Goal: Information Seeking & Learning: Check status

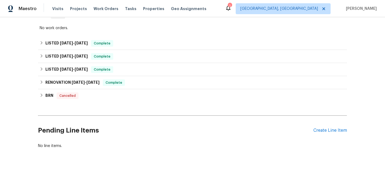
scroll to position [98, 0]
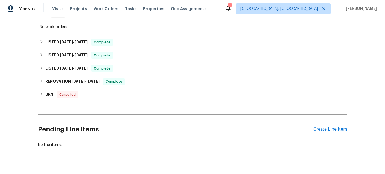
click at [82, 83] on span "[DATE]" at bounding box center [78, 82] width 13 height 4
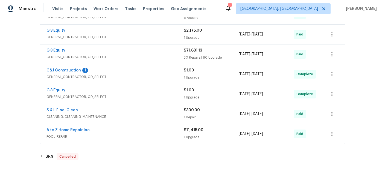
scroll to position [212, 0]
click at [76, 128] on link "A to Z Home Repair Inc." at bounding box center [68, 130] width 44 height 4
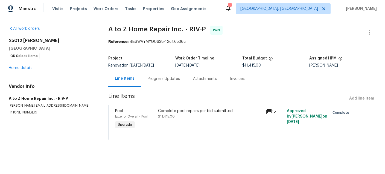
click at [236, 76] on div "Invoices" at bounding box center [237, 78] width 15 height 5
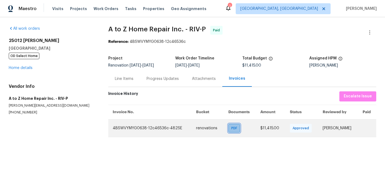
click at [231, 128] on span "PDF" at bounding box center [235, 128] width 8 height 5
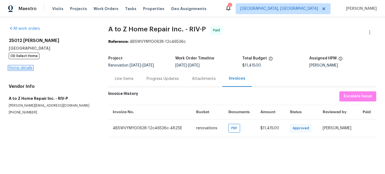
click at [30, 68] on link "Home details" at bounding box center [21, 68] width 24 height 4
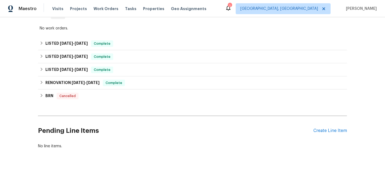
scroll to position [109, 0]
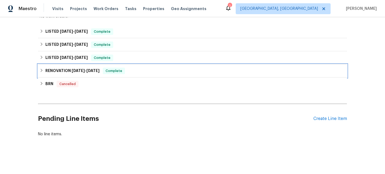
click at [75, 67] on div "RENOVATION [DATE] - [DATE] Complete" at bounding box center [192, 71] width 309 height 13
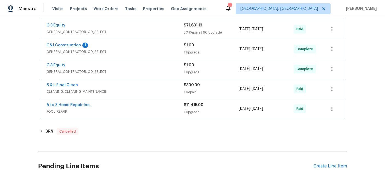
scroll to position [245, 0]
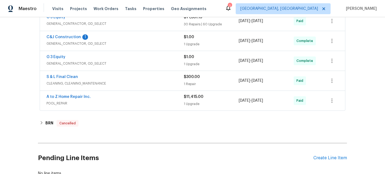
click at [143, 80] on div "S & L Final Clean" at bounding box center [114, 77] width 137 height 7
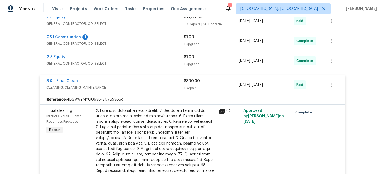
click at [135, 56] on div "G 3 Equity" at bounding box center [114, 57] width 137 height 7
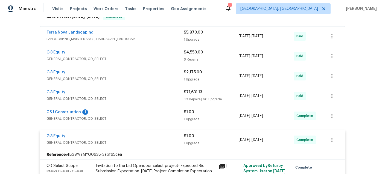
scroll to position [171, 0]
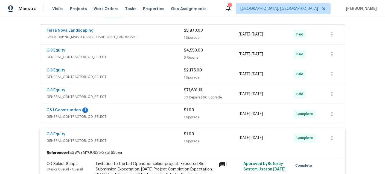
click at [132, 98] on span "GENERAL_CONTRACTOR, OD_SELECT" at bounding box center [114, 96] width 137 height 5
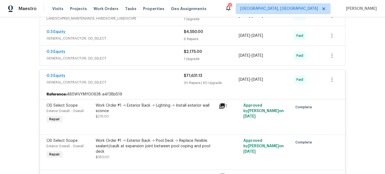
scroll to position [210, 0]
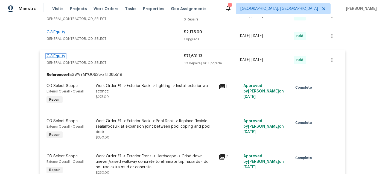
click at [58, 56] on link "G 3 Equity" at bounding box center [55, 56] width 19 height 4
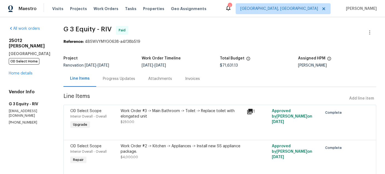
click at [192, 79] on div "Invoices" at bounding box center [192, 78] width 15 height 5
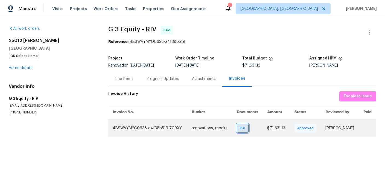
click at [240, 130] on span "PDF" at bounding box center [244, 128] width 8 height 5
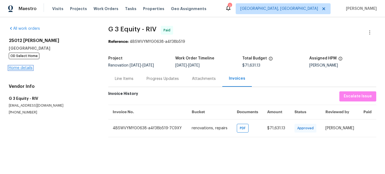
click at [22, 67] on link "Home details" at bounding box center [21, 68] width 24 height 4
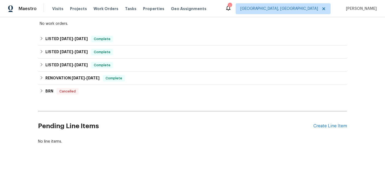
scroll to position [104, 0]
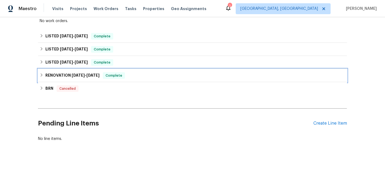
click at [50, 77] on h6 "RENOVATION [DATE] - [DATE]" at bounding box center [72, 75] width 54 height 7
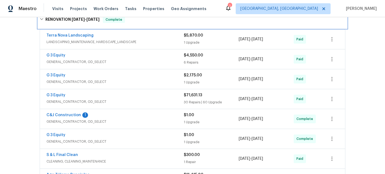
scroll to position [179, 0]
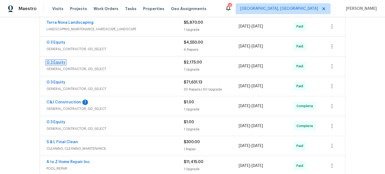
click at [63, 63] on link "G 3 Equity" at bounding box center [55, 63] width 19 height 4
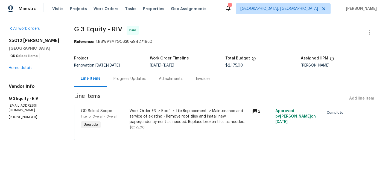
click at [206, 79] on div "Invoices" at bounding box center [203, 78] width 15 height 5
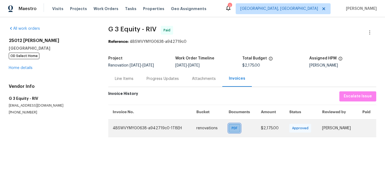
click at [232, 128] on span "PDF" at bounding box center [236, 128] width 8 height 5
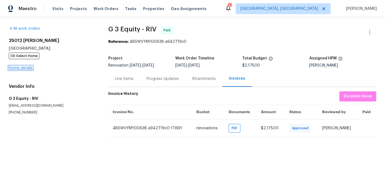
click at [23, 68] on link "Home details" at bounding box center [21, 68] width 24 height 4
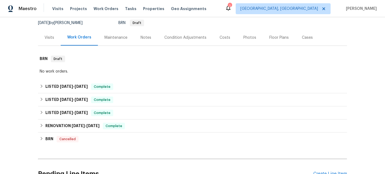
scroll to position [55, 0]
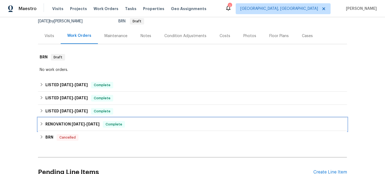
click at [69, 124] on h6 "RENOVATION [DATE] - [DATE]" at bounding box center [72, 124] width 54 height 7
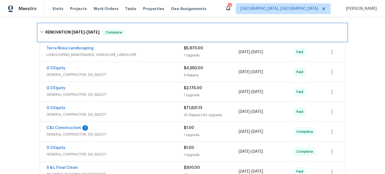
scroll to position [152, 0]
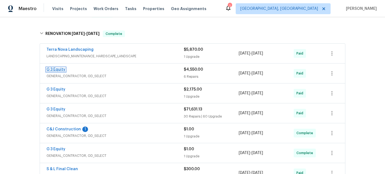
click at [50, 70] on link "G 3 Equity" at bounding box center [55, 70] width 19 height 4
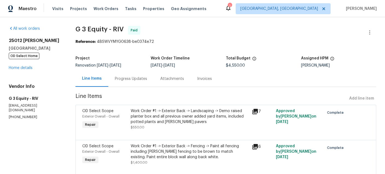
click at [207, 79] on div "Invoices" at bounding box center [204, 78] width 15 height 5
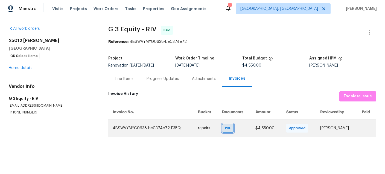
click at [225, 130] on span "PDF" at bounding box center [229, 128] width 8 height 5
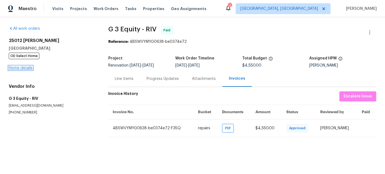
click at [21, 69] on link "Home details" at bounding box center [21, 68] width 24 height 4
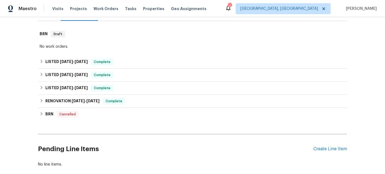
scroll to position [81, 0]
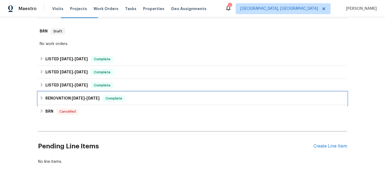
click at [80, 98] on span "[DATE]" at bounding box center [78, 99] width 13 height 4
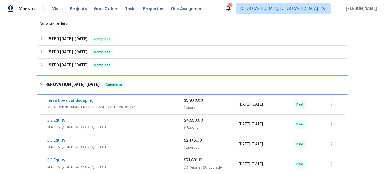
scroll to position [134, 0]
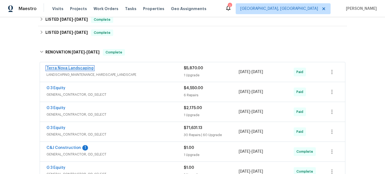
click at [73, 69] on link "Terra Nova Landscaping" at bounding box center [69, 68] width 47 height 4
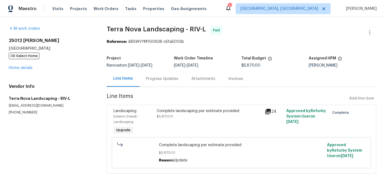
click at [236, 79] on div "Invoices" at bounding box center [235, 78] width 15 height 5
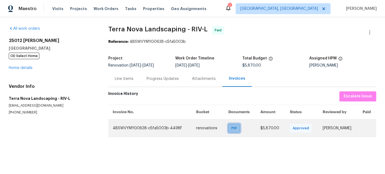
click at [231, 128] on span "PDF" at bounding box center [235, 128] width 8 height 5
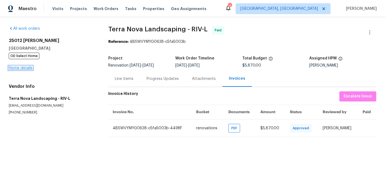
click at [17, 67] on link "Home details" at bounding box center [21, 68] width 24 height 4
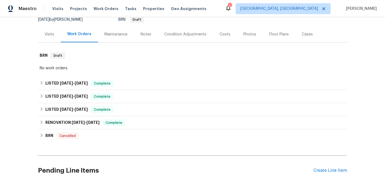
scroll to position [59, 0]
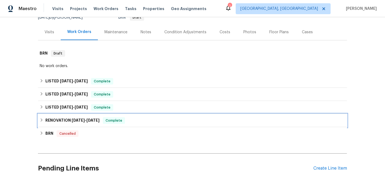
click at [75, 121] on span "[DATE]" at bounding box center [78, 121] width 13 height 4
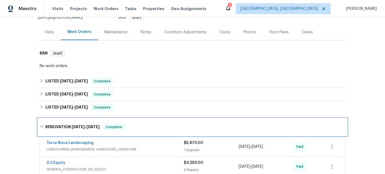
drag, startPoint x: 72, startPoint y: 127, endPoint x: 66, endPoint y: 112, distance: 15.9
click at [72, 126] on span "[DATE]" at bounding box center [78, 127] width 13 height 4
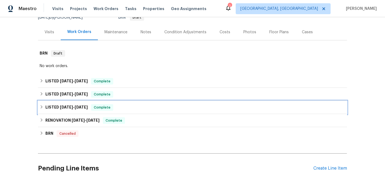
click at [63, 107] on span "[DATE]" at bounding box center [66, 108] width 13 height 4
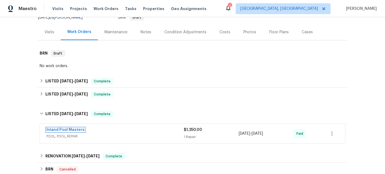
click at [71, 130] on link "Inland Pool Masters" at bounding box center [65, 130] width 38 height 4
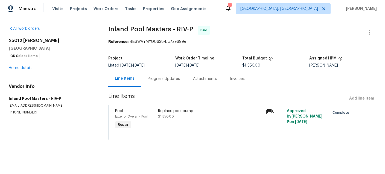
click at [236, 78] on div "Invoices" at bounding box center [237, 78] width 15 height 5
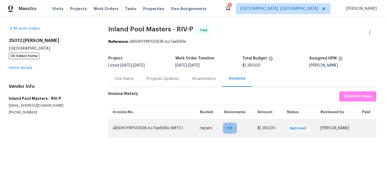
click at [227, 129] on span "PDF" at bounding box center [231, 128] width 8 height 5
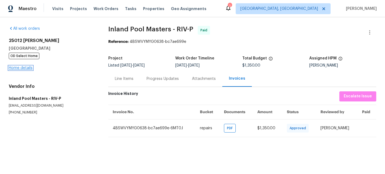
click at [24, 69] on link "Home details" at bounding box center [21, 68] width 24 height 4
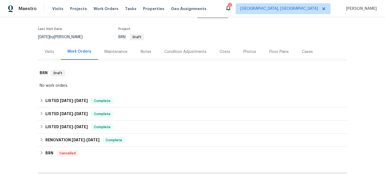
scroll to position [85, 0]
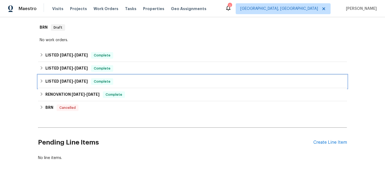
click at [64, 82] on span "[DATE]" at bounding box center [66, 82] width 13 height 4
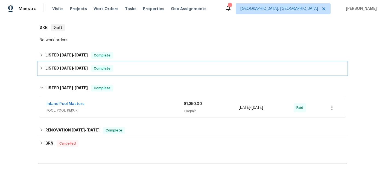
click at [53, 68] on h6 "LISTED [DATE] - [DATE]" at bounding box center [66, 68] width 42 height 7
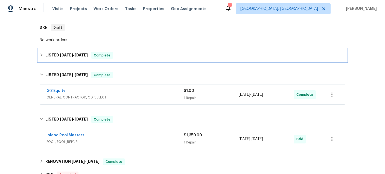
click at [63, 58] on h6 "LISTED [DATE] - [DATE]" at bounding box center [66, 55] width 42 height 7
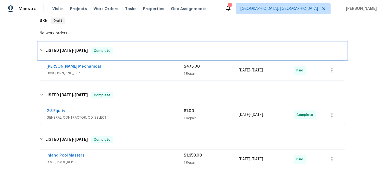
scroll to position [92, 0]
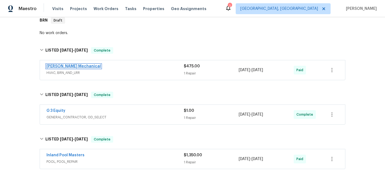
click at [68, 68] on link "[PERSON_NAME] Mechanical" at bounding box center [73, 67] width 54 height 4
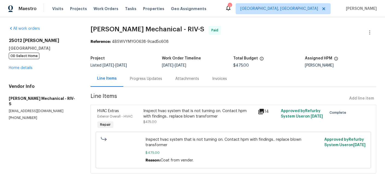
click at [218, 79] on div "Invoices" at bounding box center [219, 78] width 15 height 5
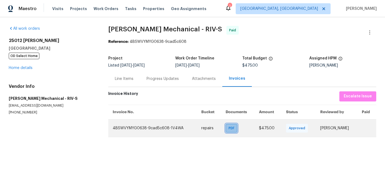
click at [229, 126] on span "PDF" at bounding box center [233, 128] width 8 height 5
